Goal: Task Accomplishment & Management: Manage account settings

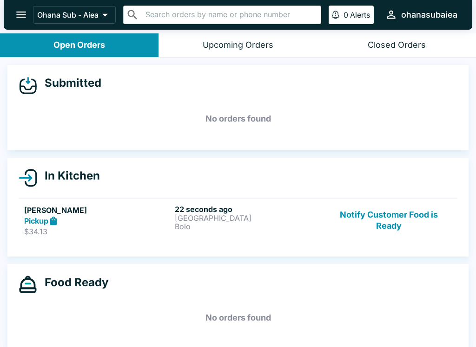
click at [45, 206] on h5 "[PERSON_NAME]" at bounding box center [97, 210] width 147 height 11
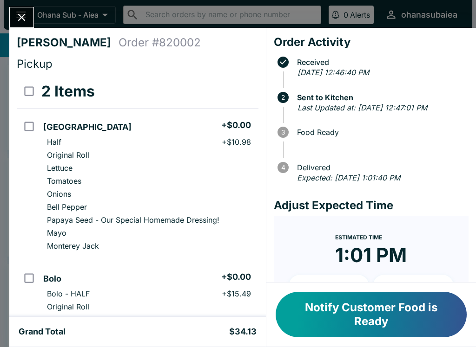
click at [40, 209] on li "Bell Pepper" at bounding box center [148, 207] width 218 height 13
click at [60, 195] on p "Onions" at bounding box center [59, 193] width 24 height 9
checkbox input "false"
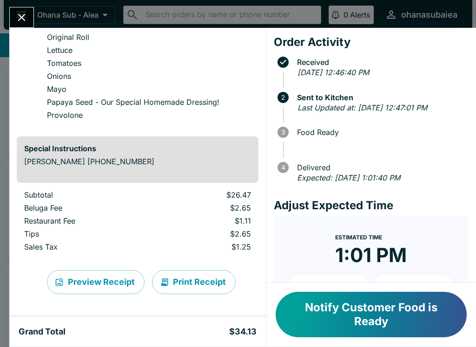
scroll to position [270, 0]
click at [168, 280] on icon "button" at bounding box center [164, 282] width 9 height 9
click at [11, 20] on button "Close" at bounding box center [22, 17] width 24 height 20
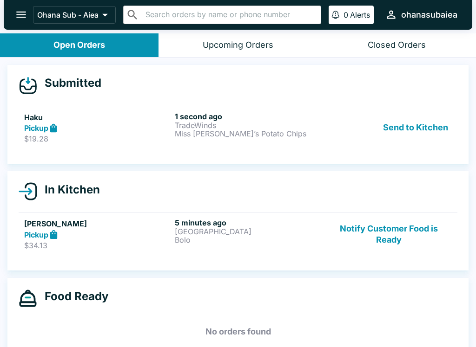
click at [217, 131] on p "Miss [PERSON_NAME]’s Potato Chips" at bounding box center [248, 134] width 147 height 8
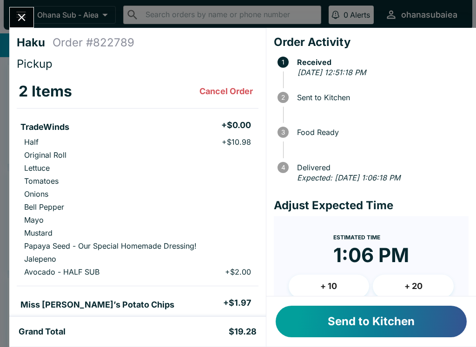
click at [406, 321] on button "Send to Kitchen" at bounding box center [370, 322] width 191 height 32
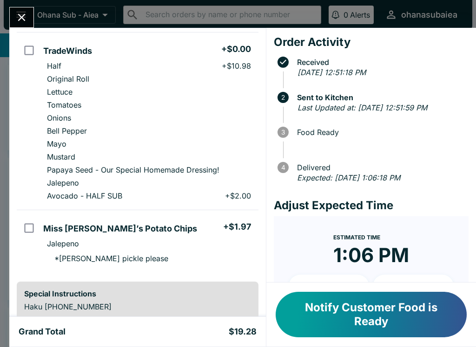
scroll to position [78, 0]
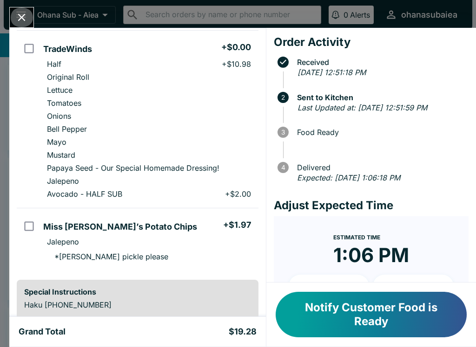
click at [18, 12] on icon "Close" at bounding box center [21, 17] width 13 height 13
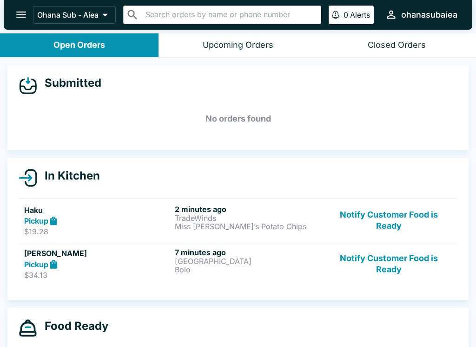
click at [15, 20] on icon "open drawer" at bounding box center [21, 14] width 13 height 13
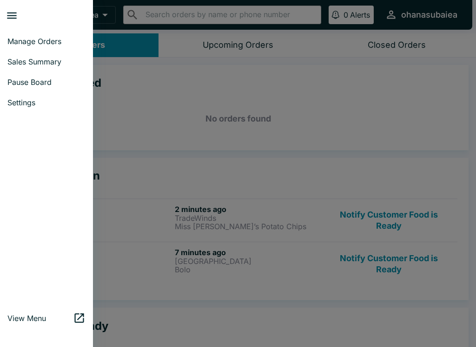
click at [19, 40] on span "Manage Orders" at bounding box center [46, 41] width 78 height 9
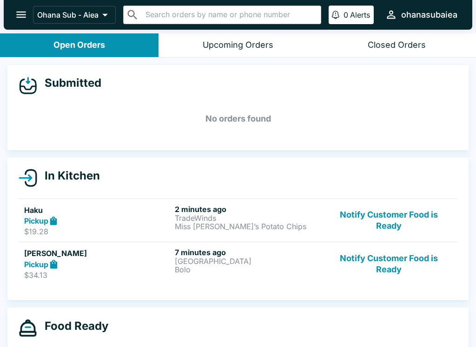
click at [14, 13] on button "open drawer" at bounding box center [21, 15] width 24 height 24
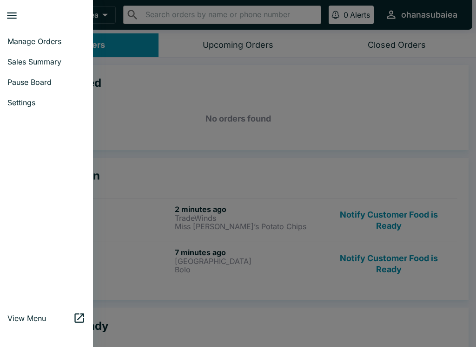
click at [25, 108] on link "Settings" at bounding box center [46, 102] width 93 height 20
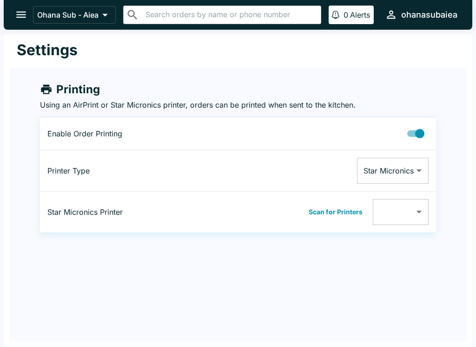
click at [406, 168] on body "Ohana Sub - Aiea ​ ​ 0 Alerts ohanasubaiea Settings Printing Using an AirPrint …" at bounding box center [238, 173] width 476 height 347
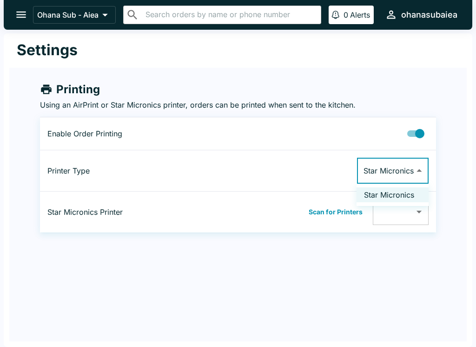
click at [420, 239] on div at bounding box center [238, 173] width 476 height 347
click at [414, 215] on body "Ohana Sub - Aiea ​ ​ 0 Alerts ohanasubaiea Settings Printing Using an AirPrint …" at bounding box center [238, 173] width 476 height 347
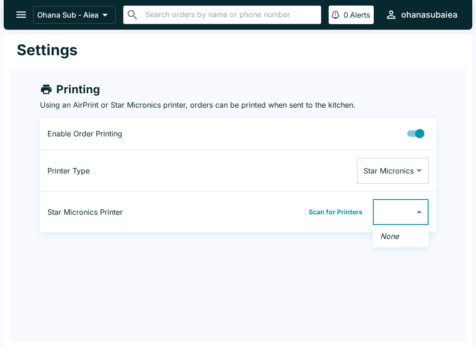
click at [417, 210] on div at bounding box center [238, 173] width 476 height 347
click at [412, 164] on body "Ohana Sub - Aiea ​ ​ 0 Alerts ohanasubaiea Settings Printing Using an AirPrint …" at bounding box center [238, 173] width 476 height 347
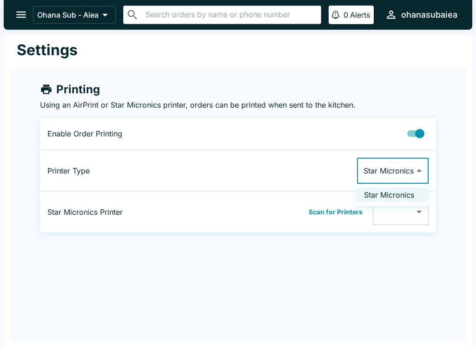
click at [411, 201] on li "Star Micronics" at bounding box center [392, 195] width 72 height 15
click at [426, 131] on input "Printing Enabled" at bounding box center [419, 134] width 53 height 18
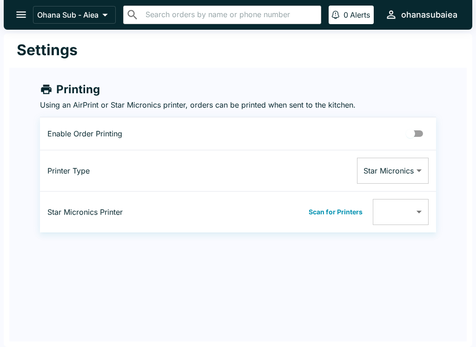
click at [418, 130] on input "Printing Enabled" at bounding box center [410, 134] width 53 height 18
checkbox input "true"
click at [411, 165] on body "Ohana Sub - Aiea ​ ​ 0 Alerts ohanasubaiea Settings Printing Using an AirPrint …" at bounding box center [238, 173] width 476 height 347
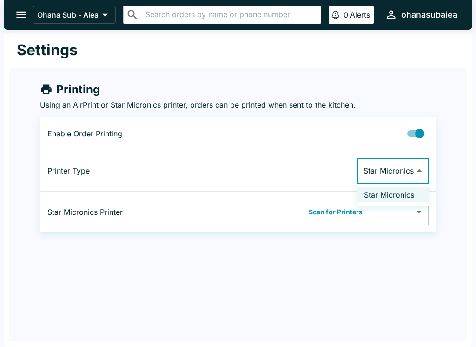
click at [411, 194] on li "Star Micronics" at bounding box center [392, 195] width 72 height 15
click at [31, 9] on button "open drawer" at bounding box center [21, 15] width 24 height 24
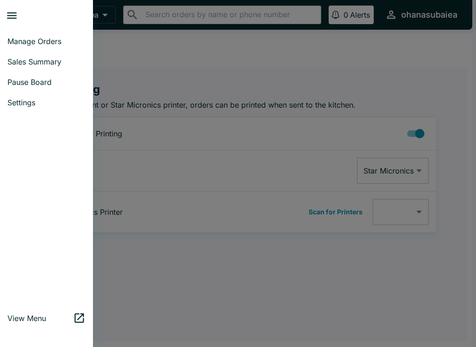
click at [27, 39] on span "Manage Orders" at bounding box center [46, 41] width 78 height 9
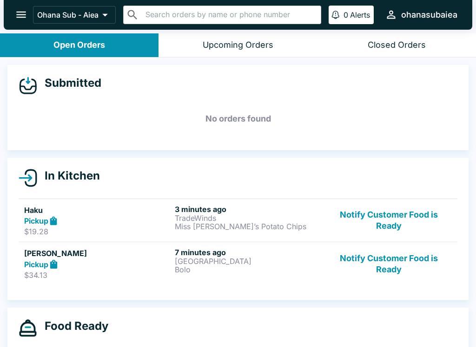
click at [73, 216] on div "Pickup" at bounding box center [97, 221] width 147 height 11
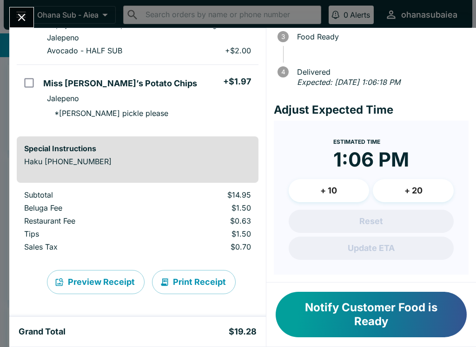
scroll to position [222, 0]
click at [96, 281] on button "Preview Receipt" at bounding box center [96, 282] width 98 height 24
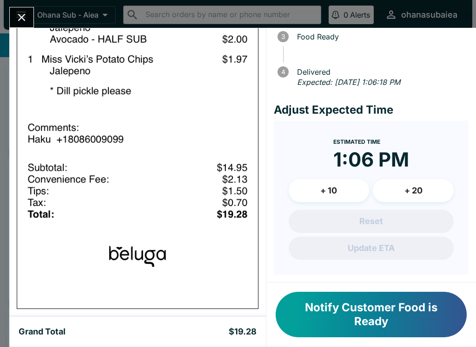
scroll to position [810, 0]
click at [3, 20] on div "Haku Order # 822789 Pickup 2 Items TradeWinds + $0.00 Half + $10.98 Original Ro…" at bounding box center [238, 173] width 476 height 347
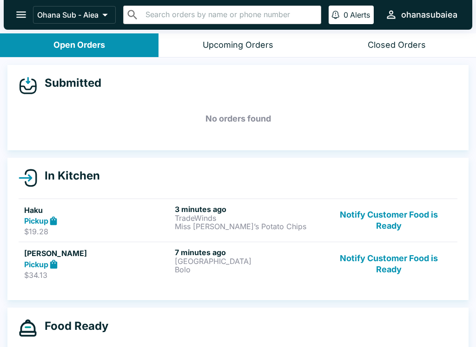
click at [3, 20] on div at bounding box center [4, 173] width 9 height 347
click at [228, 261] on p "[GEOGRAPHIC_DATA]" at bounding box center [248, 261] width 147 height 8
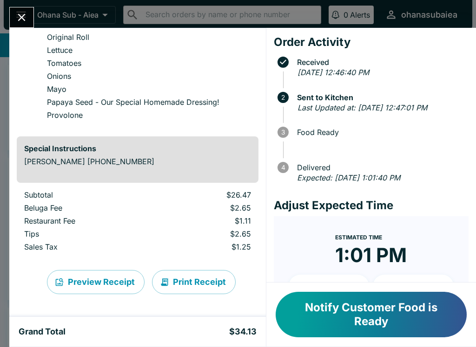
scroll to position [270, 0]
click at [212, 284] on button "Print Receipt" at bounding box center [194, 282] width 84 height 24
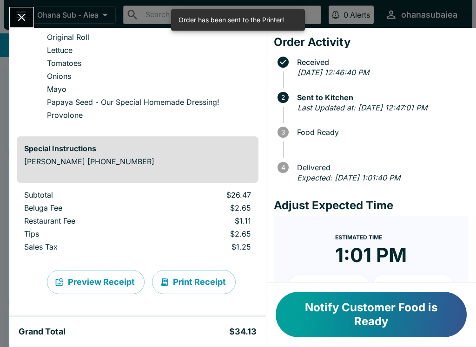
click at [14, 15] on button "Close" at bounding box center [22, 17] width 24 height 20
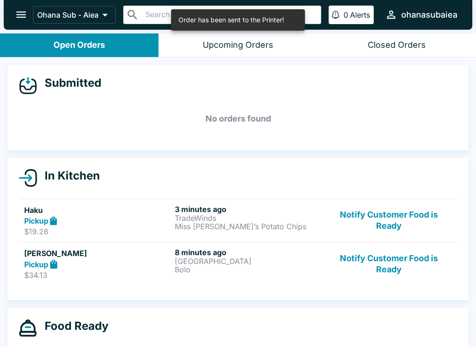
click at [11, 13] on button "open drawer" at bounding box center [21, 15] width 24 height 24
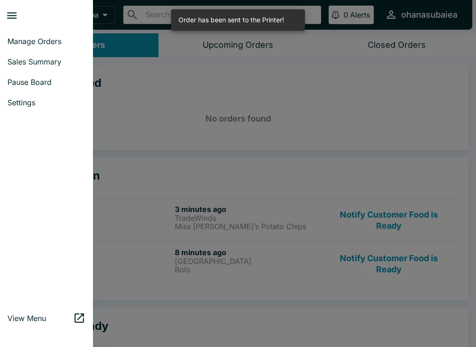
click at [33, 100] on span "Settings" at bounding box center [46, 102] width 78 height 9
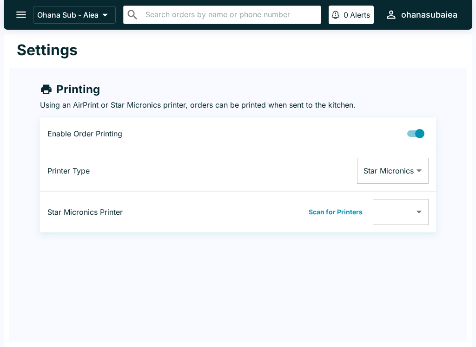
click at [404, 182] on body "Ohana Sub - Aiea ​ ​ 0 Alerts ohanasubaiea Settings Printing Using an AirPrint …" at bounding box center [238, 173] width 476 height 347
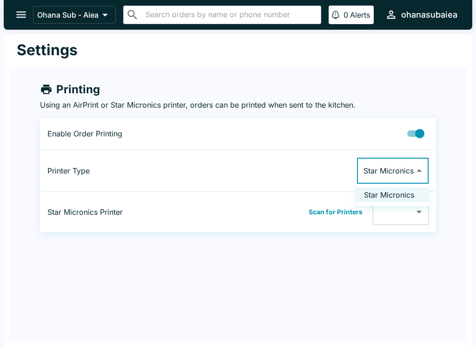
click at [411, 170] on div at bounding box center [238, 173] width 476 height 347
click at [418, 135] on input "Printing Enabled" at bounding box center [419, 134] width 53 height 18
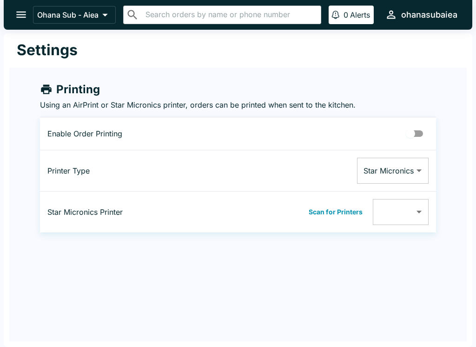
click at [408, 133] on input "Printing Enabled" at bounding box center [410, 134] width 53 height 18
click at [416, 134] on input "Printing Enabled" at bounding box center [419, 134] width 53 height 18
checkbox input "false"
click at [9, 14] on button "open drawer" at bounding box center [21, 15] width 24 height 24
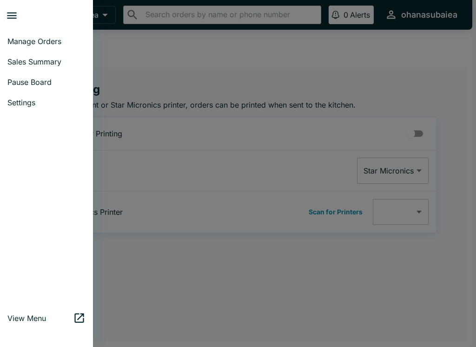
click at [31, 43] on span "Manage Orders" at bounding box center [46, 41] width 78 height 9
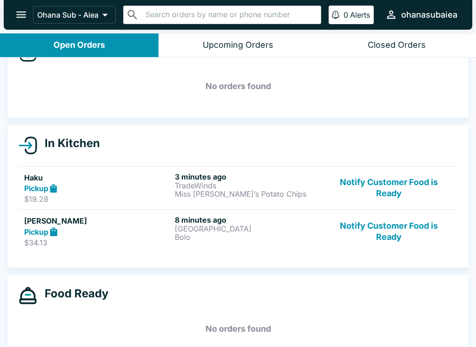
scroll to position [36, 0]
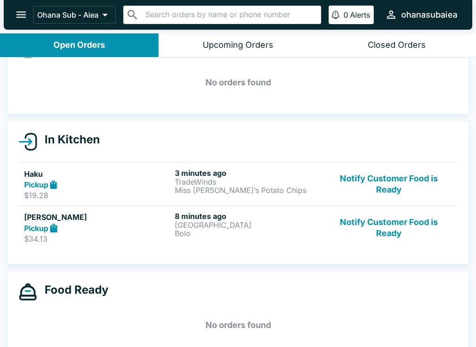
click at [38, 190] on div "Haku Pickup $19.28" at bounding box center [97, 185] width 147 height 32
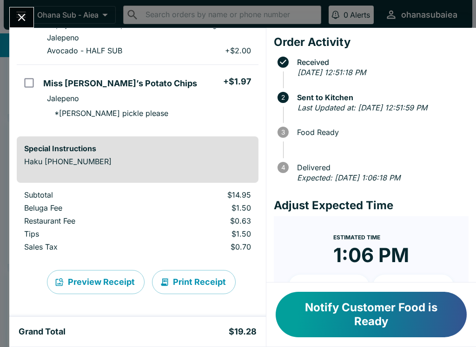
click at [78, 278] on button "Preview Receipt" at bounding box center [96, 282] width 98 height 24
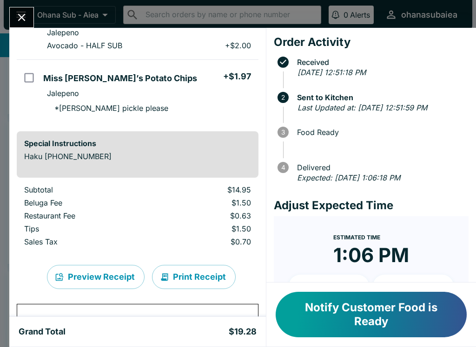
scroll to position [503, 0]
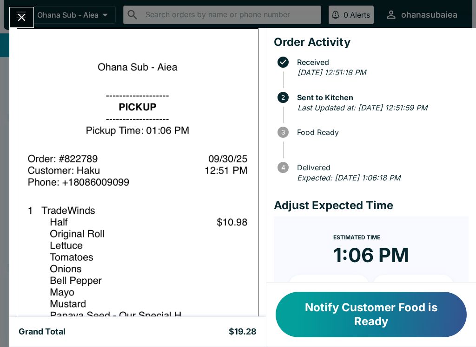
click at [31, 21] on button "Close" at bounding box center [22, 17] width 24 height 20
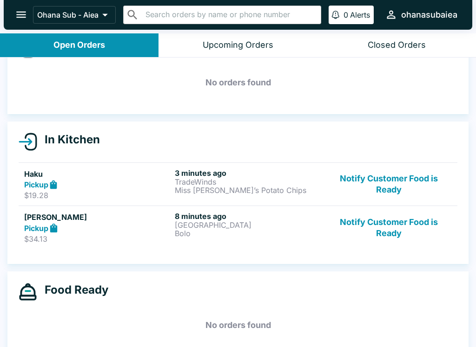
click at [101, 230] on div "Pickup" at bounding box center [97, 228] width 147 height 11
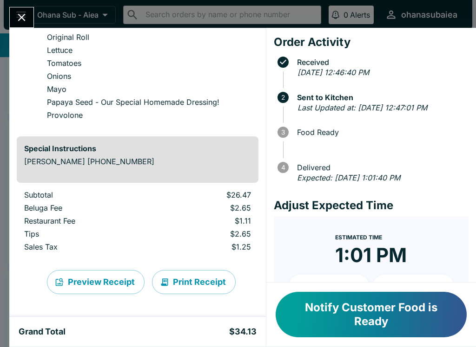
scroll to position [270, 0]
click at [179, 283] on button "Print Receipt" at bounding box center [194, 282] width 84 height 24
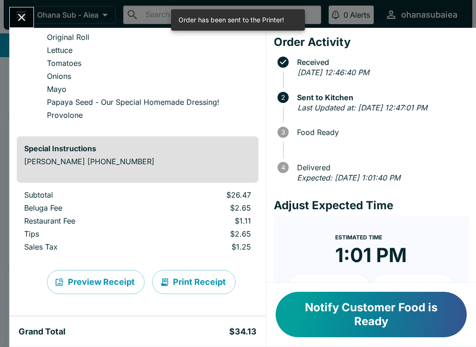
click at [33, 18] on button "Close" at bounding box center [22, 17] width 24 height 20
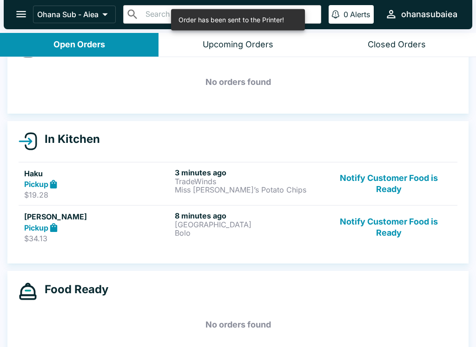
click at [18, 17] on icon "open drawer" at bounding box center [21, 15] width 10 height 7
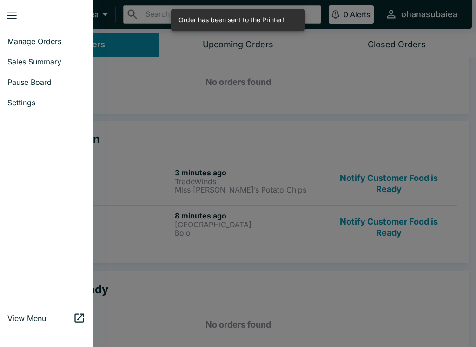
click at [19, 41] on span "Manage Orders" at bounding box center [46, 41] width 78 height 9
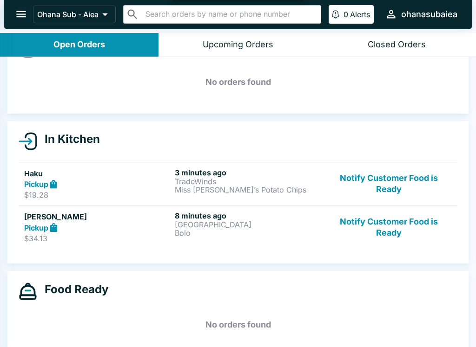
scroll to position [0, 0]
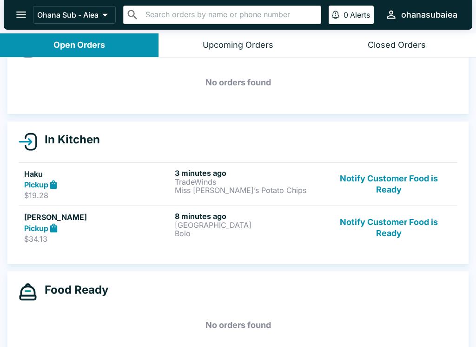
click at [25, 26] on button "open drawer" at bounding box center [21, 15] width 24 height 24
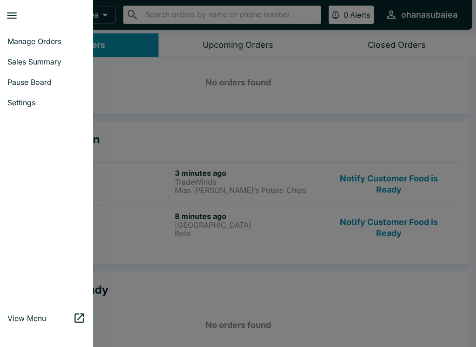
click at [21, 102] on span "Settings" at bounding box center [46, 102] width 78 height 9
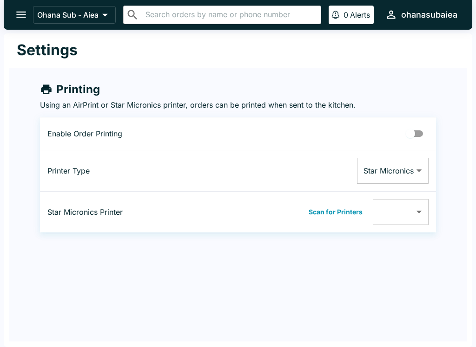
click at [409, 151] on td "Star Micronics Star Micronics ​" at bounding box center [314, 170] width 244 height 41
click at [418, 135] on input "Printing Enabled" at bounding box center [410, 134] width 53 height 18
checkbox input "true"
click at [391, 218] on body "Ohana Sub - Aiea ​ ​ 0 Alerts ohanasubaiea Settings Printing Using an AirPrint …" at bounding box center [238, 173] width 476 height 347
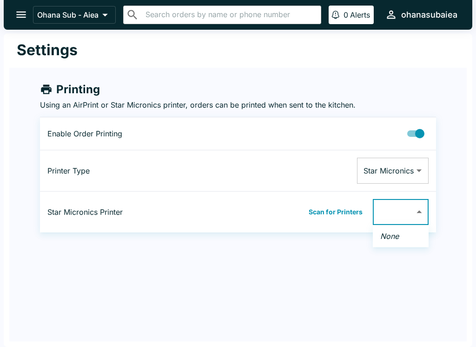
click at [352, 208] on div at bounding box center [238, 173] width 476 height 347
click at [348, 213] on button "Scan for Printers" at bounding box center [335, 212] width 59 height 14
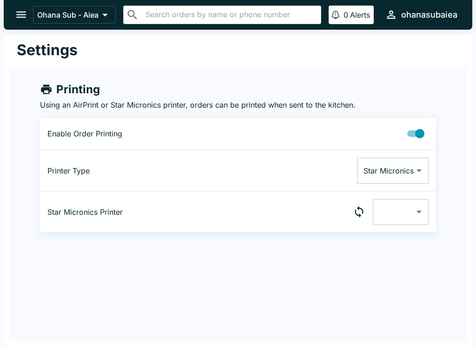
click at [411, 209] on body "Ohana Sub - Aiea ​ ​ 0 Alerts ohanasubaiea Settings Printing Using an AirPrint …" at bounding box center [238, 173] width 476 height 347
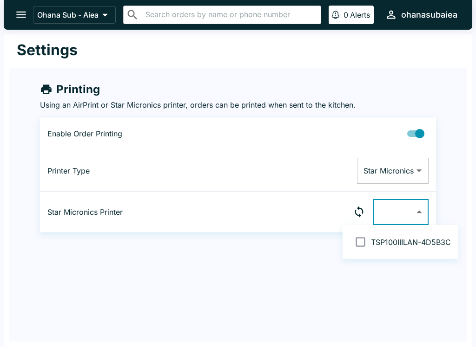
click at [415, 242] on span "TSP100IIILAN-4D5B3C" at bounding box center [411, 242] width 80 height 9
type input "0011624D5B3C"
checkbox input "true"
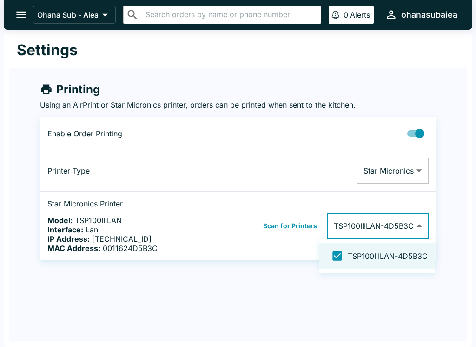
click at [15, 13] on div at bounding box center [238, 173] width 476 height 347
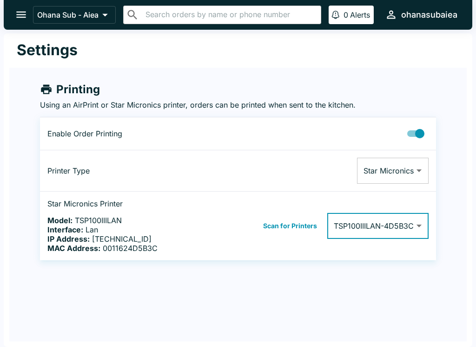
click at [26, 19] on icon "open drawer" at bounding box center [21, 14] width 13 height 13
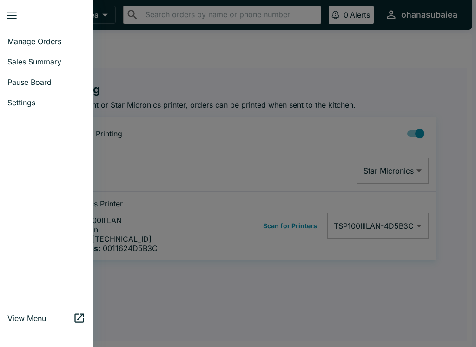
click at [23, 35] on link "Manage Orders" at bounding box center [46, 41] width 93 height 20
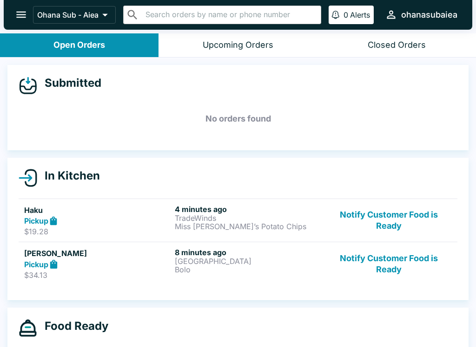
click at [128, 225] on div "Pickup" at bounding box center [97, 221] width 147 height 11
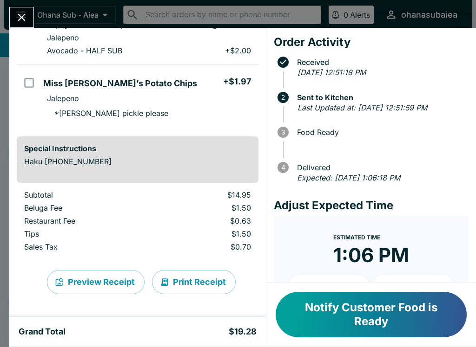
scroll to position [222, 0]
click at [170, 278] on button "Print Receipt" at bounding box center [194, 282] width 84 height 24
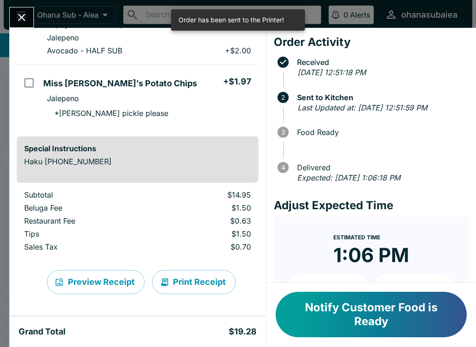
click at [28, 24] on button "Close" at bounding box center [22, 17] width 24 height 20
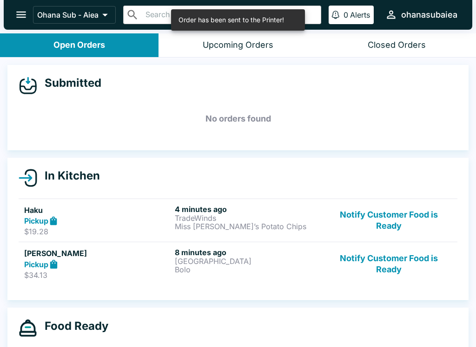
click at [94, 274] on p "$34.13" at bounding box center [97, 275] width 147 height 9
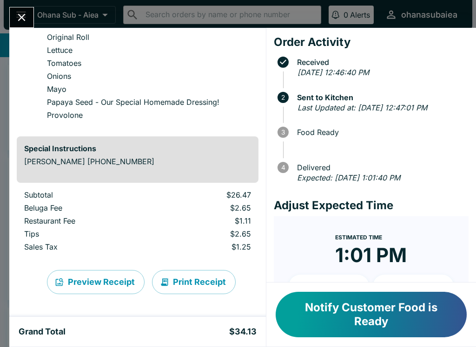
click at [183, 278] on button "Print Receipt" at bounding box center [194, 282] width 84 height 24
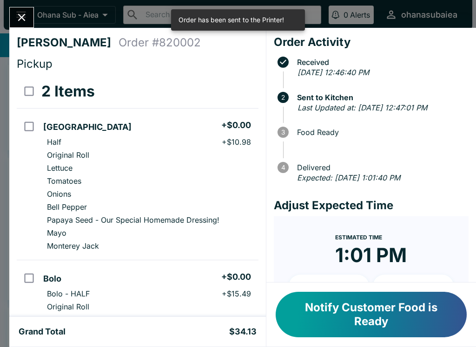
click at [26, 24] on button "Close" at bounding box center [22, 17] width 24 height 20
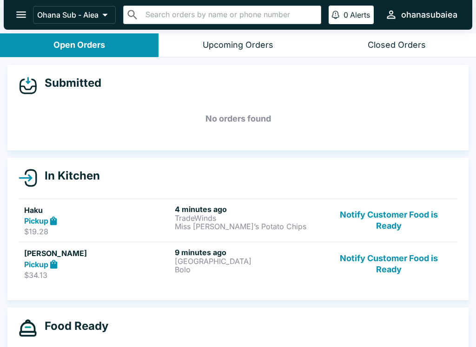
click at [385, 254] on button "Notify Customer Food is Ready" at bounding box center [389, 264] width 126 height 32
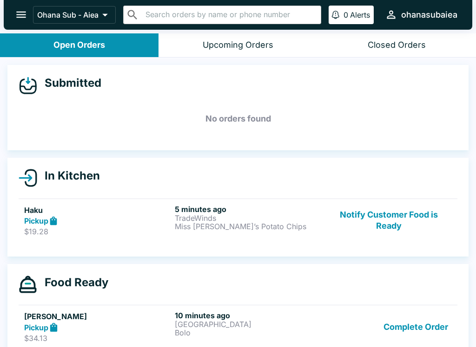
click at [380, 209] on button "Notify Customer Food is Ready" at bounding box center [389, 221] width 126 height 32
